Goal: Information Seeking & Learning: Learn about a topic

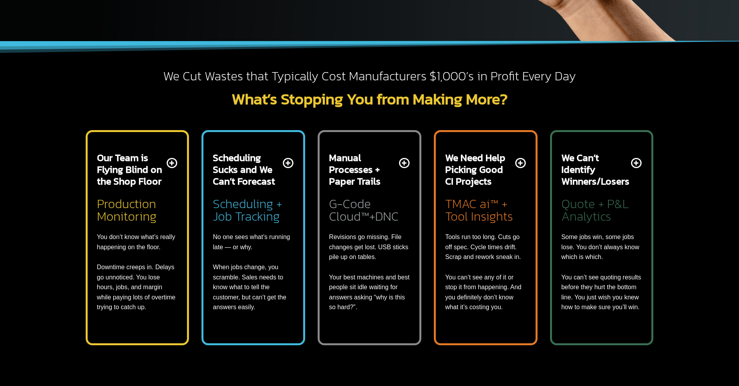
scroll to position [249, 0]
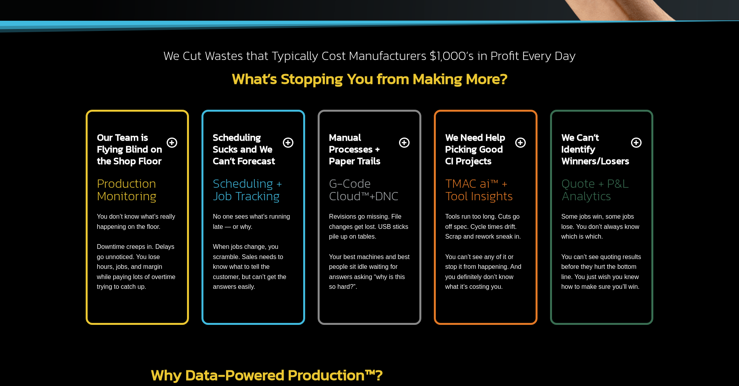
click at [267, 374] on link "Why Data-Powered Production™?" at bounding box center [267, 373] width 232 height 23
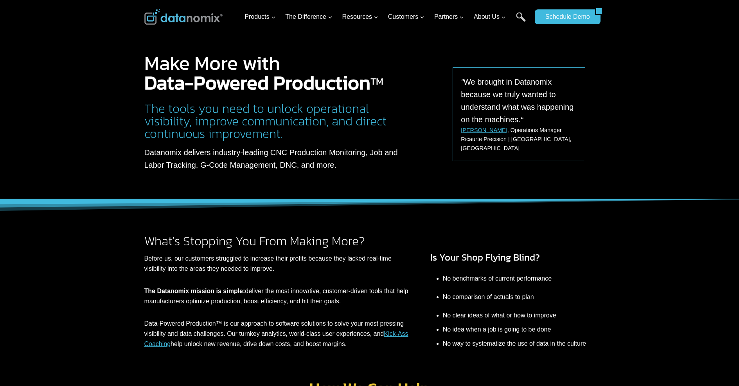
click at [183, 17] on img at bounding box center [183, 17] width 78 height 16
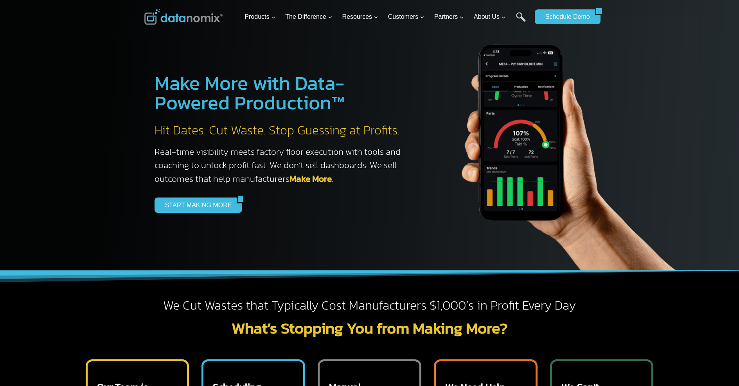
click at [183, 17] on img at bounding box center [183, 17] width 78 height 16
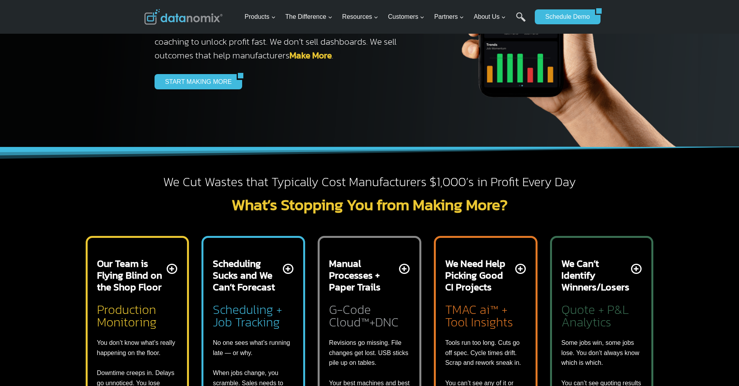
scroll to position [179, 0]
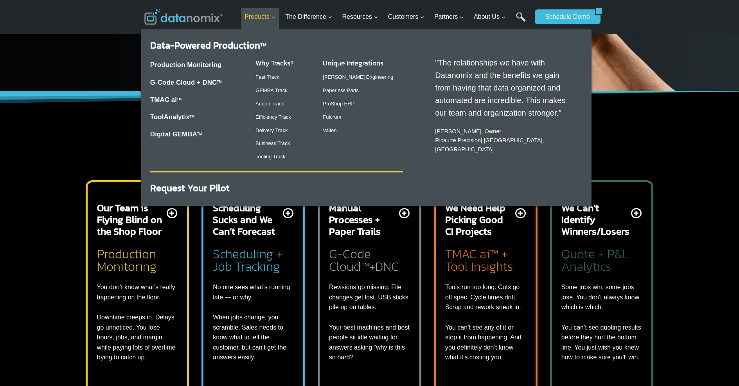
click at [263, 16] on span "Products Expand" at bounding box center [260, 17] width 31 height 10
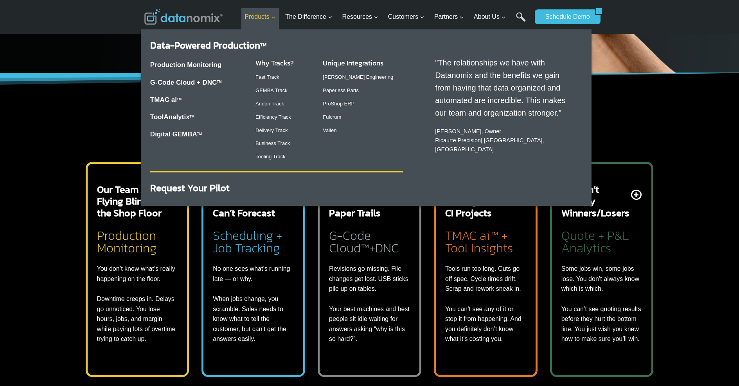
scroll to position [258, 0]
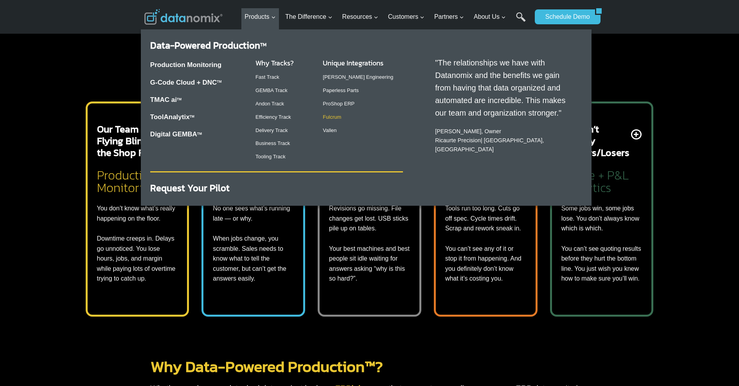
click at [335, 117] on link "Fulcrum" at bounding box center [332, 117] width 18 height 6
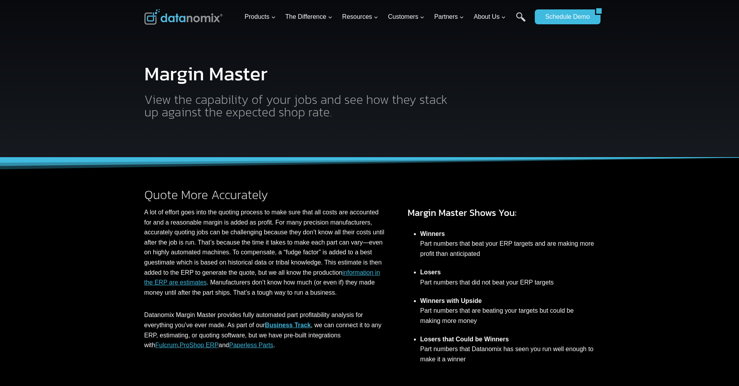
click at [365, 272] on link "information in the ERP are estimates" at bounding box center [262, 277] width 236 height 17
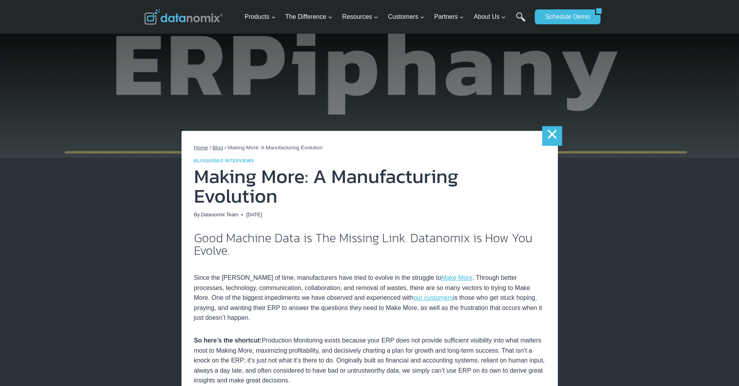
click at [551, 136] on link "×" at bounding box center [552, 136] width 20 height 20
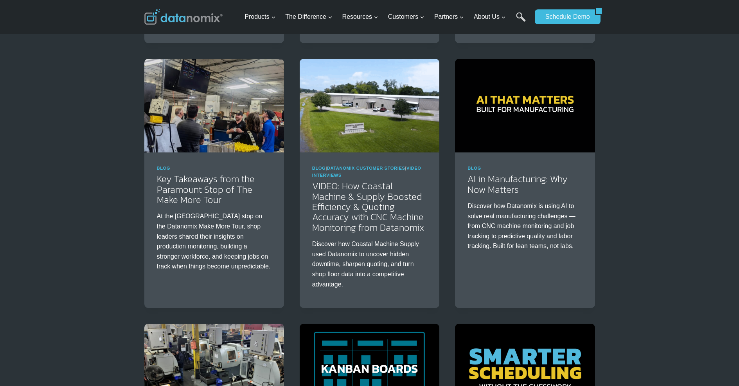
scroll to position [362, 0]
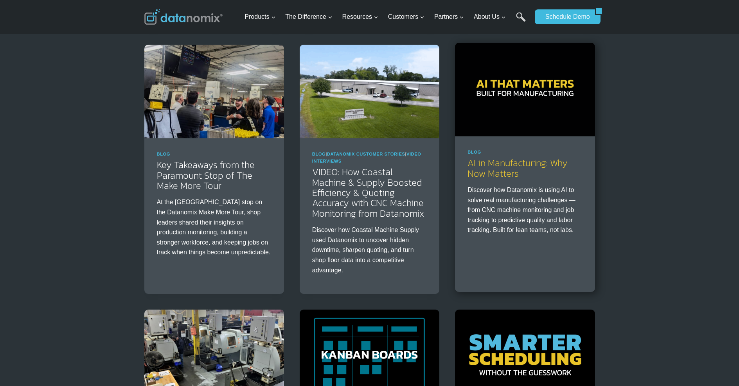
click at [518, 162] on link "AI in Manufacturing: Why Now Matters" at bounding box center [518, 168] width 100 height 24
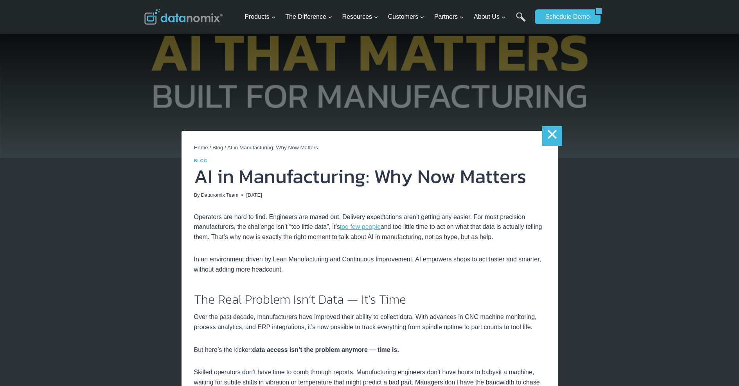
click at [551, 136] on link "×" at bounding box center [552, 136] width 20 height 20
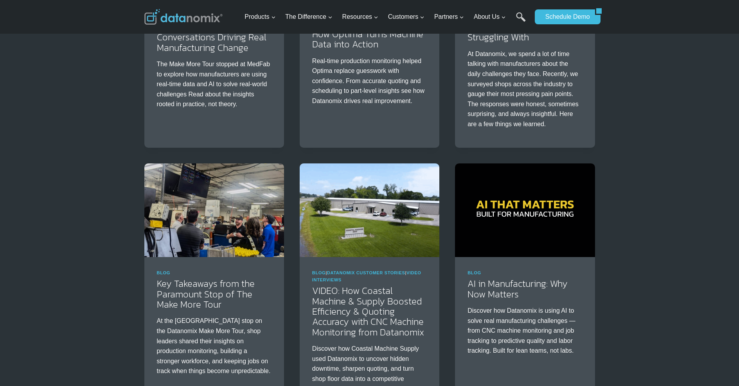
scroll to position [250, 0]
